Goal: Communication & Community: Answer question/provide support

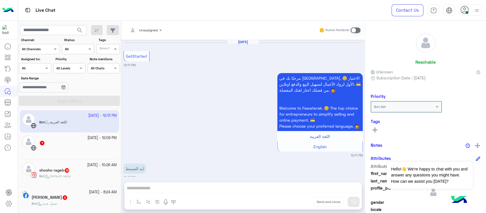
scroll to position [511, 0]
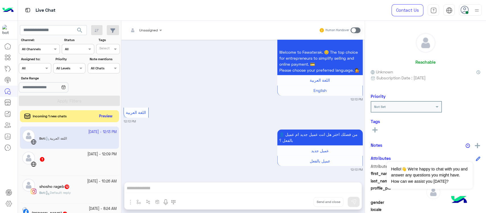
click at [112, 117] on button "Preview" at bounding box center [106, 116] width 18 height 8
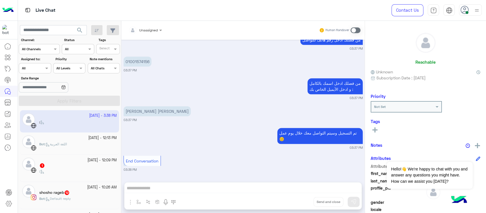
scroll to position [227, 0]
